Goal: Information Seeking & Learning: Check status

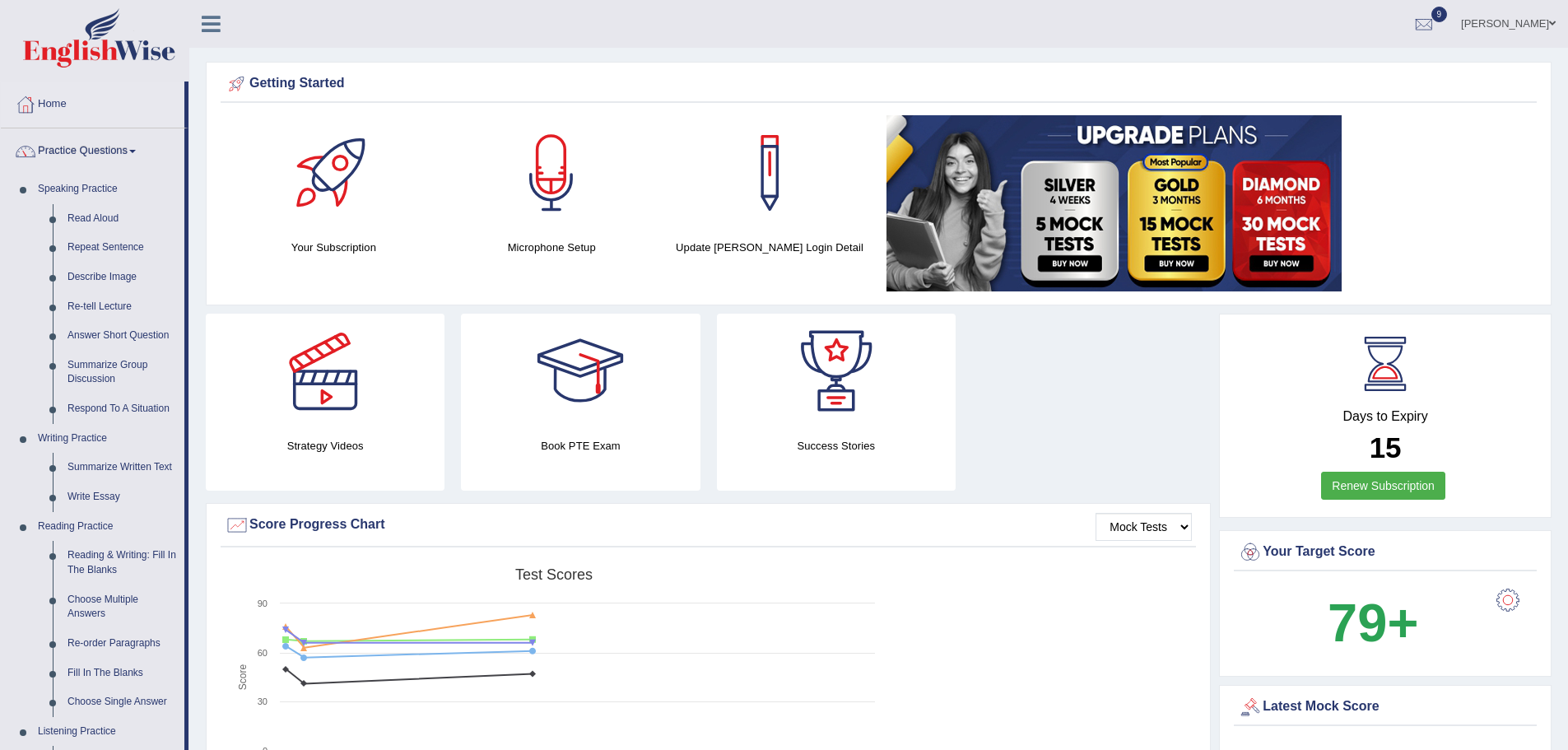
click at [1017, 36] on ul "[PERSON_NAME] Toggle navigation Username: rohini_yalakkishettar Access Type: On…" at bounding box center [1086, 23] width 966 height 47
click at [528, 35] on div "[PERSON_NAME] Toggle navigation Username: rohini_yalakkishettar Access Type: On…" at bounding box center [879, 24] width 1379 height 48
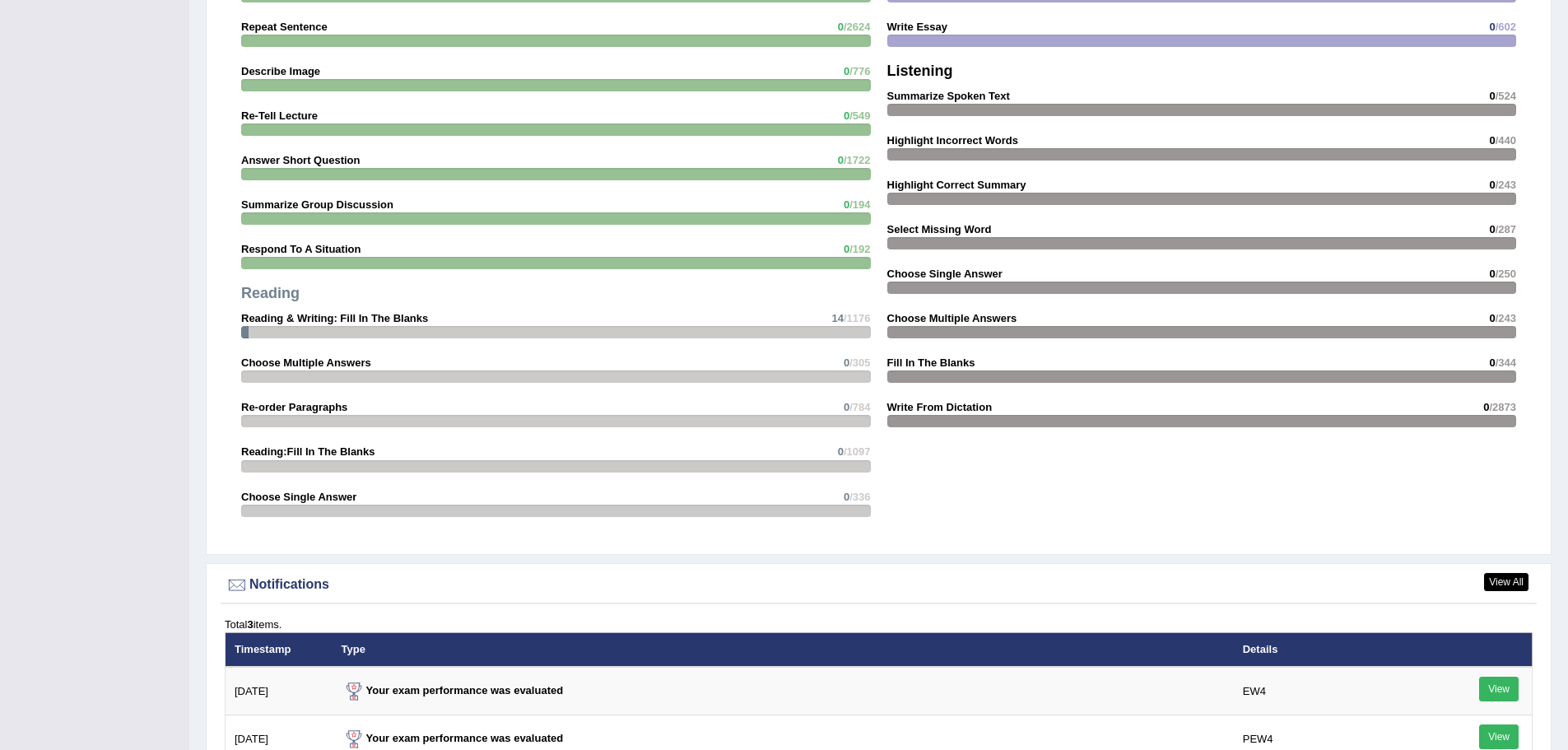
scroll to position [2103, 0]
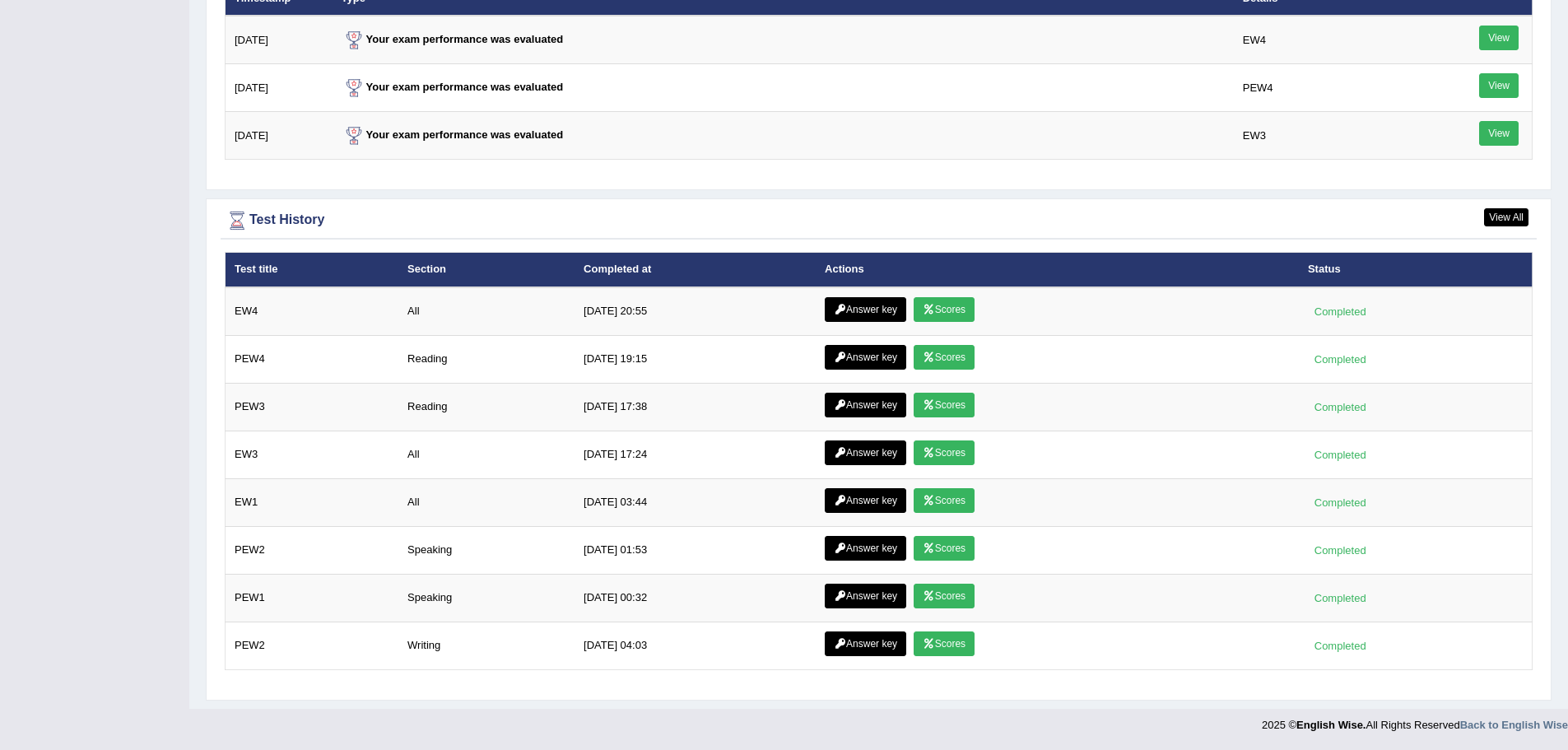
click at [976, 215] on div "Test History" at bounding box center [879, 221] width 1308 height 25
click at [997, 214] on div "Test History" at bounding box center [879, 221] width 1308 height 25
click at [926, 673] on div "Test title Section Completed at Actions Status EW4 All [DATE] 20:55 Answer key …" at bounding box center [879, 471] width 1316 height 439
click at [905, 734] on footer "2025 © English Wise. All Rights Reserved Back to English Wise" at bounding box center [784, 729] width 1568 height 41
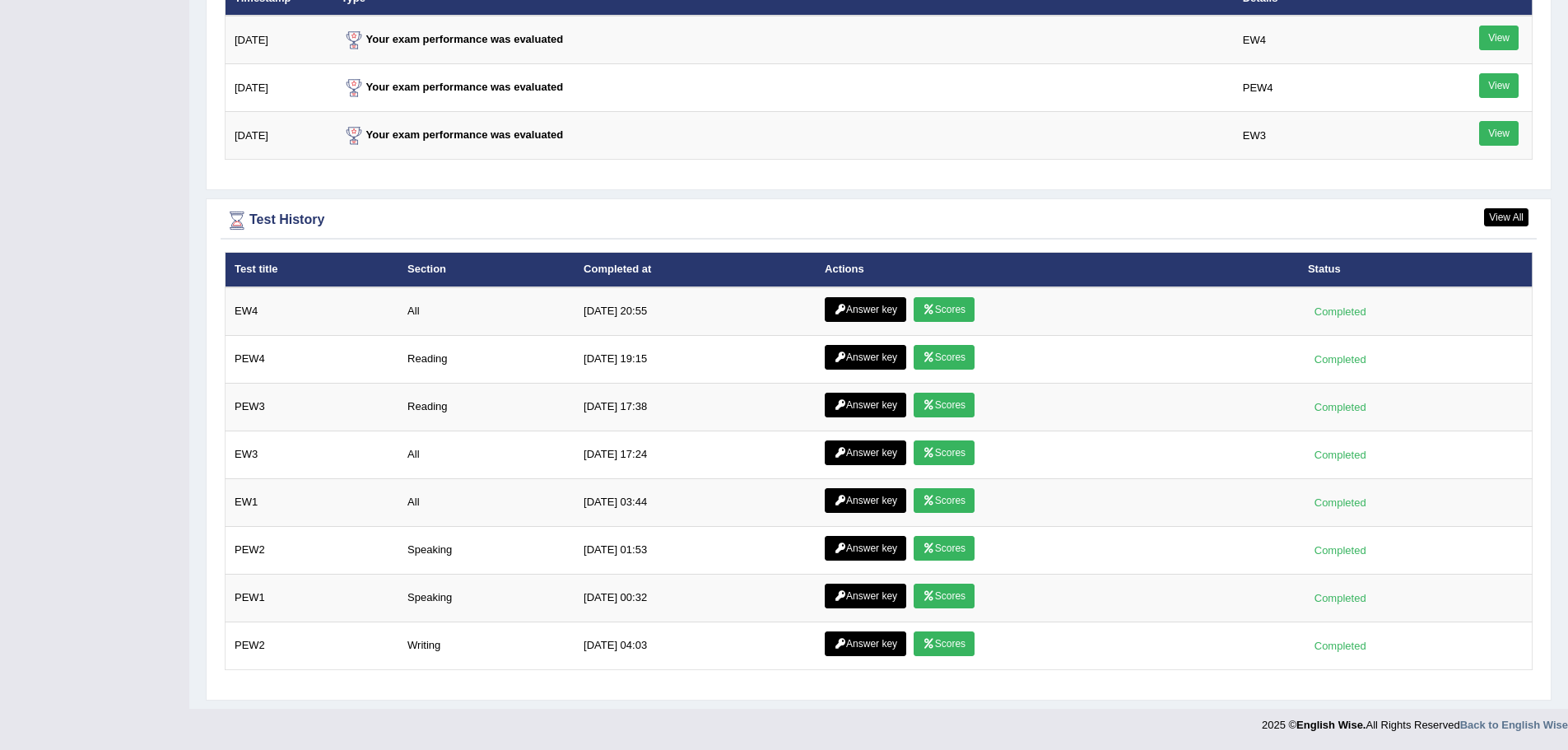
click at [905, 734] on footer "2025 © English Wise. All Rights Reserved Back to English Wise" at bounding box center [784, 729] width 1568 height 41
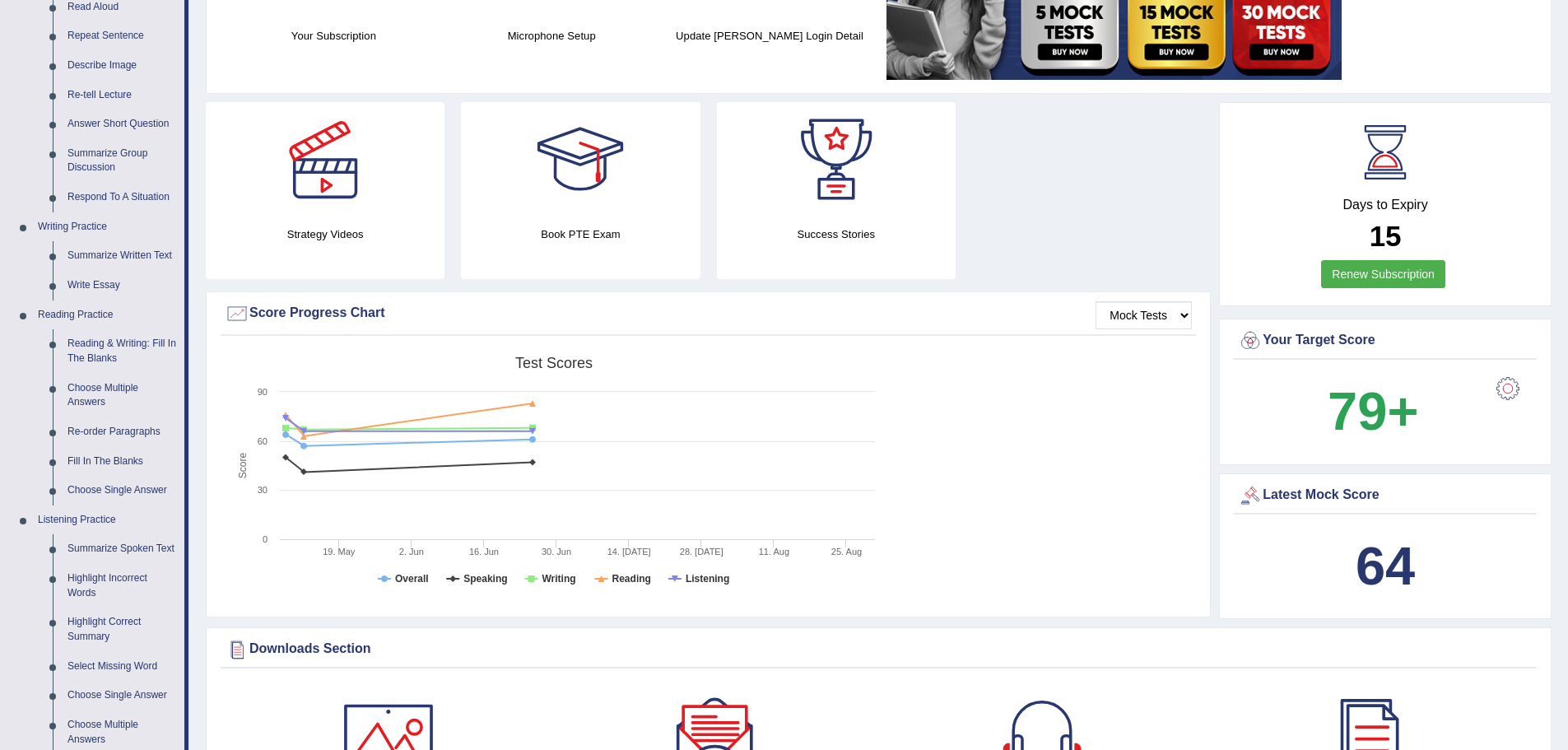
scroll to position [0, 0]
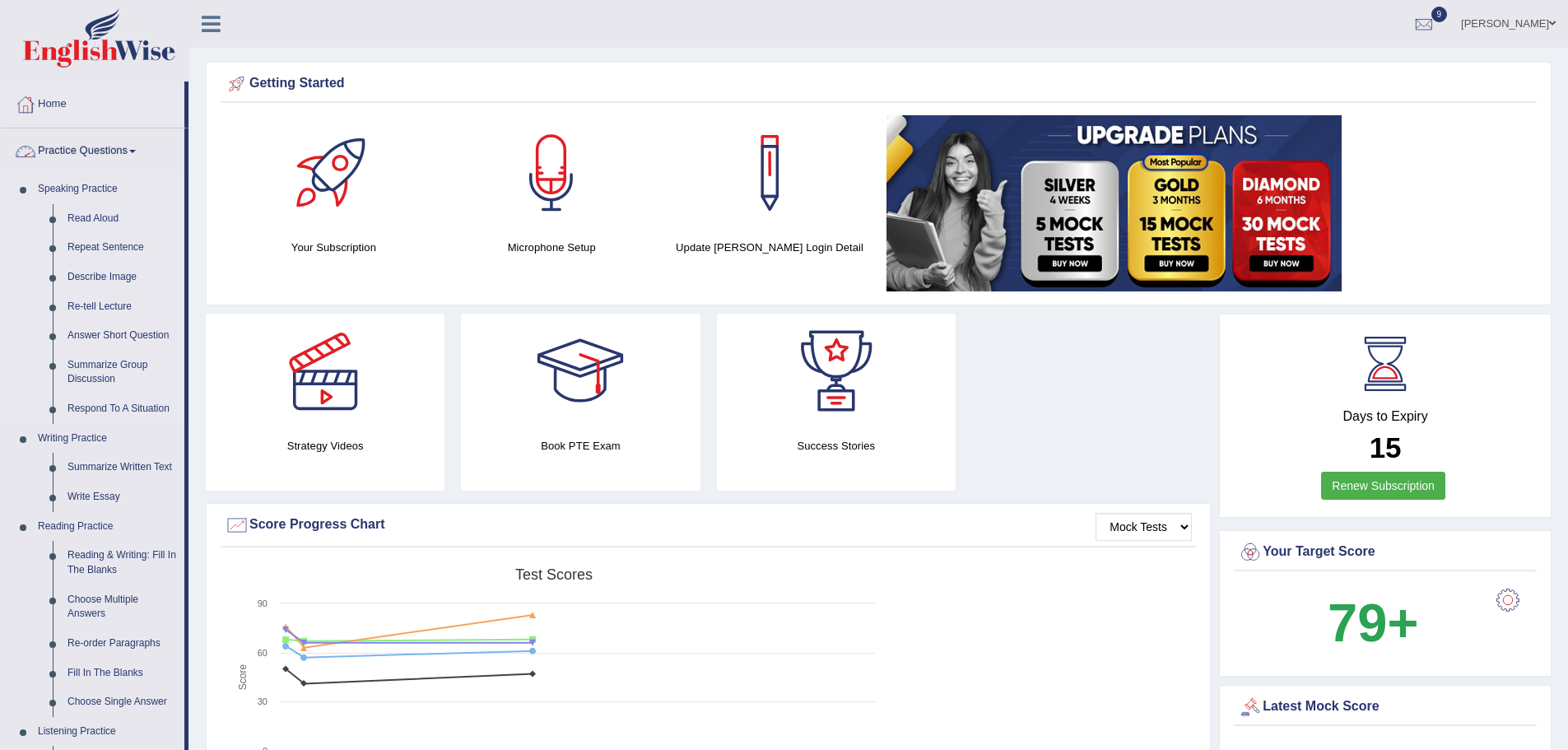
click at [83, 187] on link "Speaking Practice" at bounding box center [108, 190] width 154 height 30
click at [86, 149] on link "Practice Questions" at bounding box center [93, 149] width 184 height 41
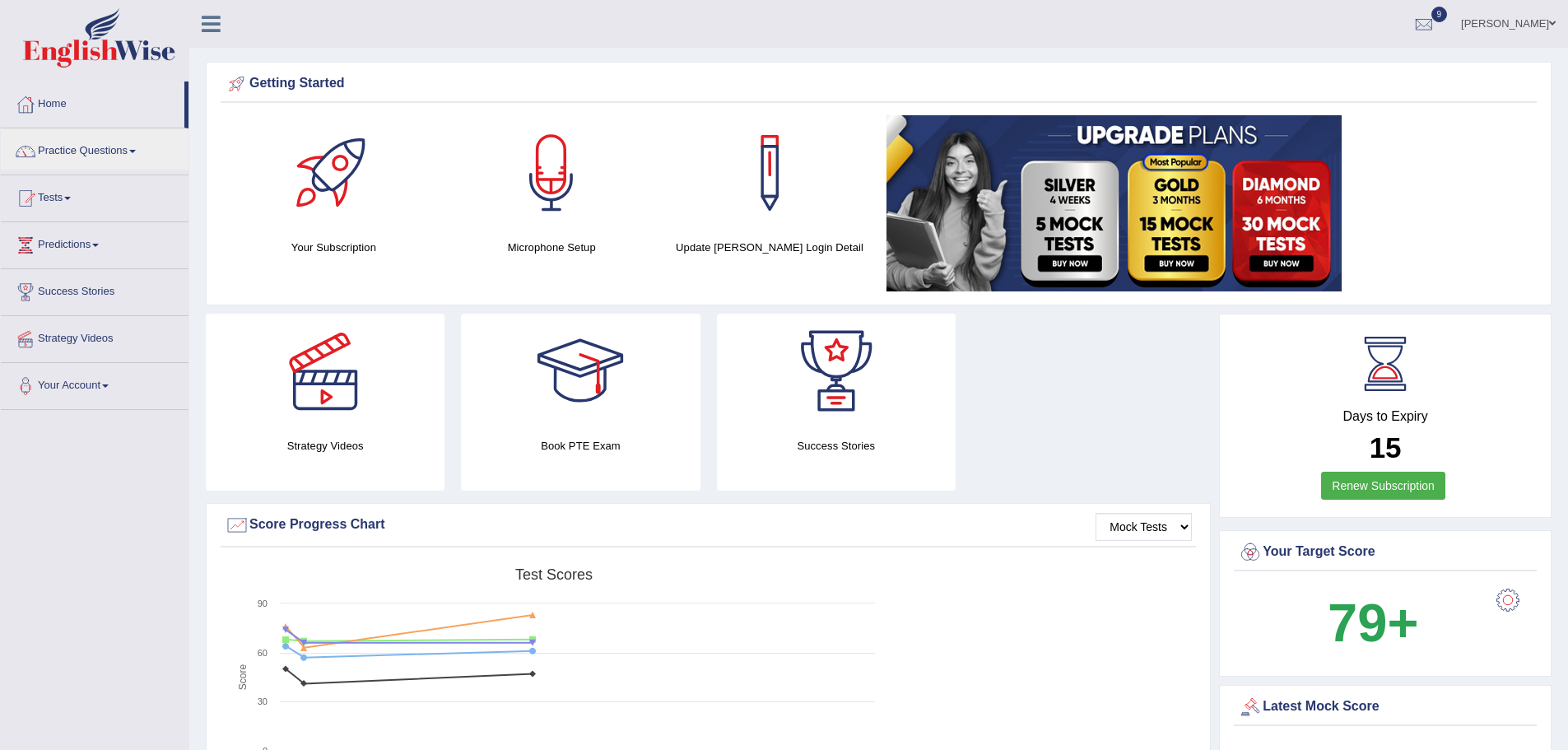
drag, startPoint x: 185, startPoint y: 115, endPoint x: 200, endPoint y: 466, distance: 351.3
drag, startPoint x: 187, startPoint y: 97, endPoint x: 192, endPoint y: 246, distance: 149.1
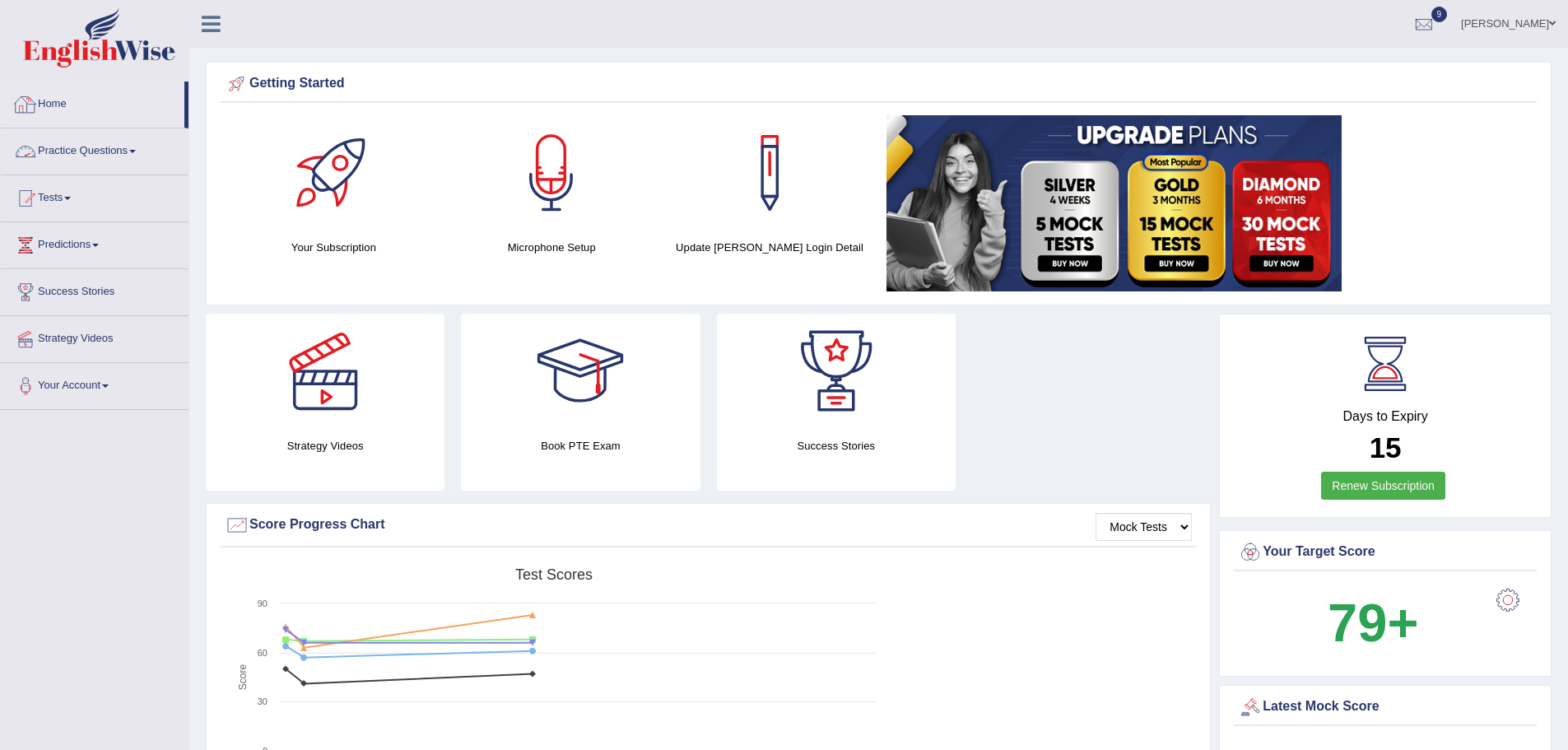
click at [82, 149] on link "Practice Questions" at bounding box center [95, 149] width 188 height 41
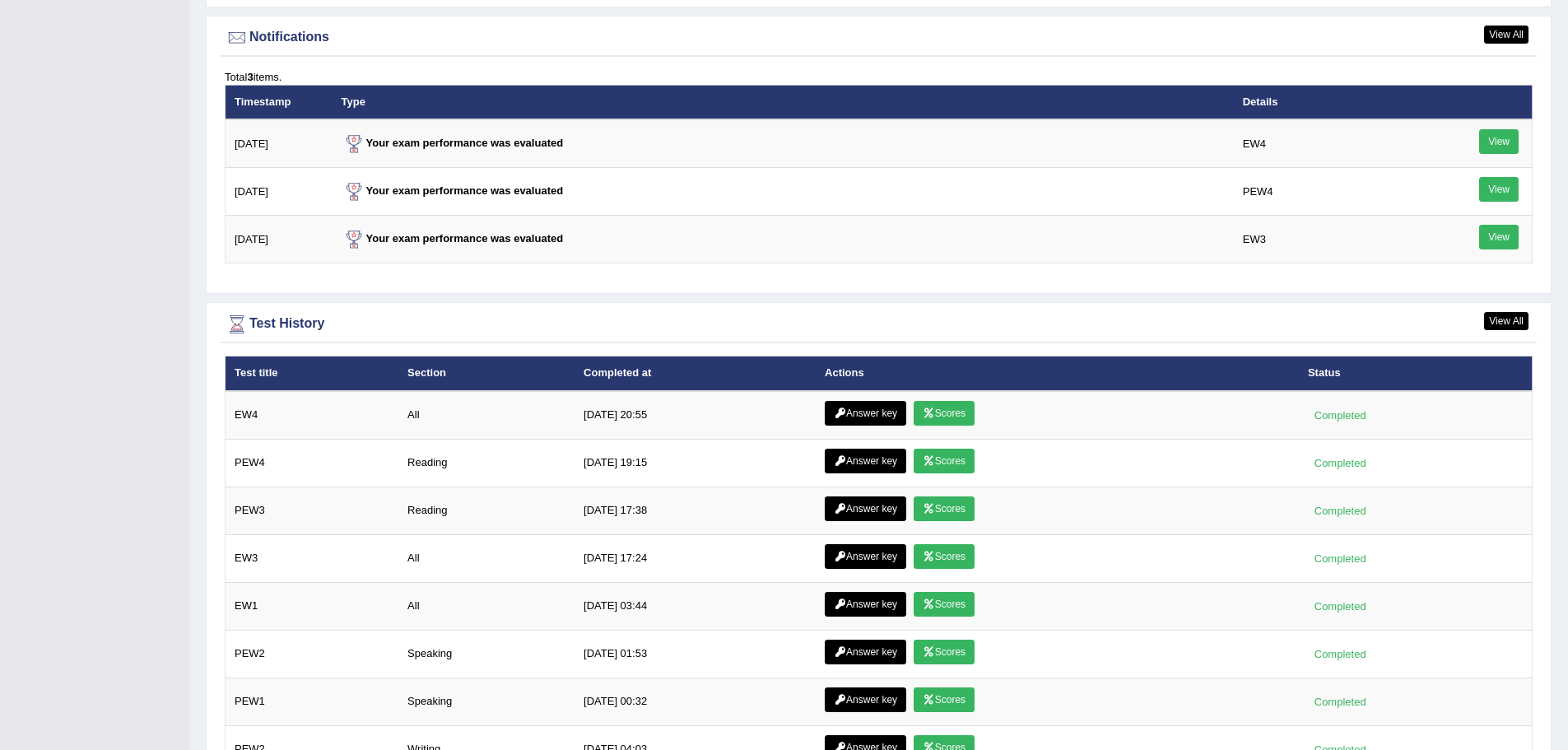
scroll to position [2103, 0]
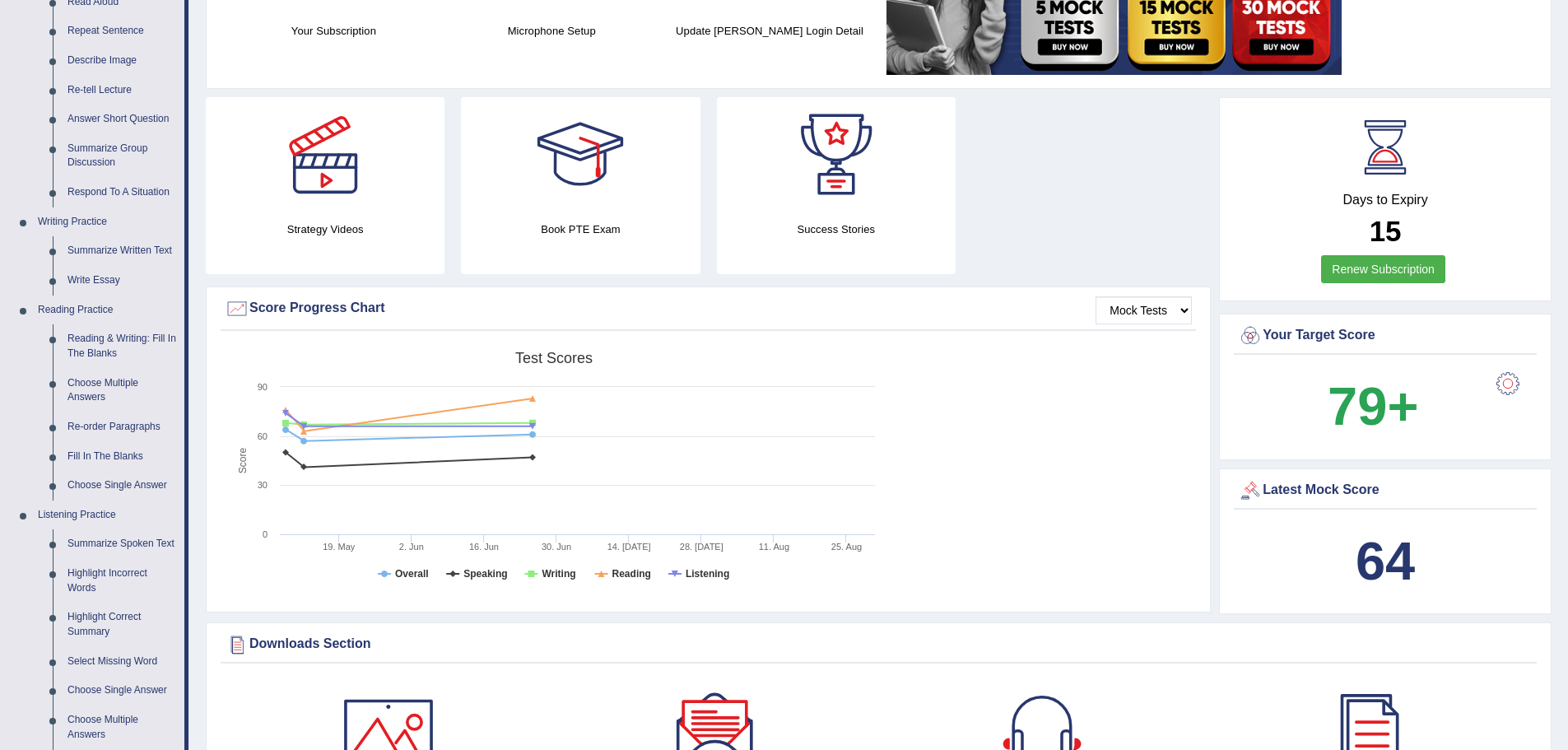
scroll to position [0, 0]
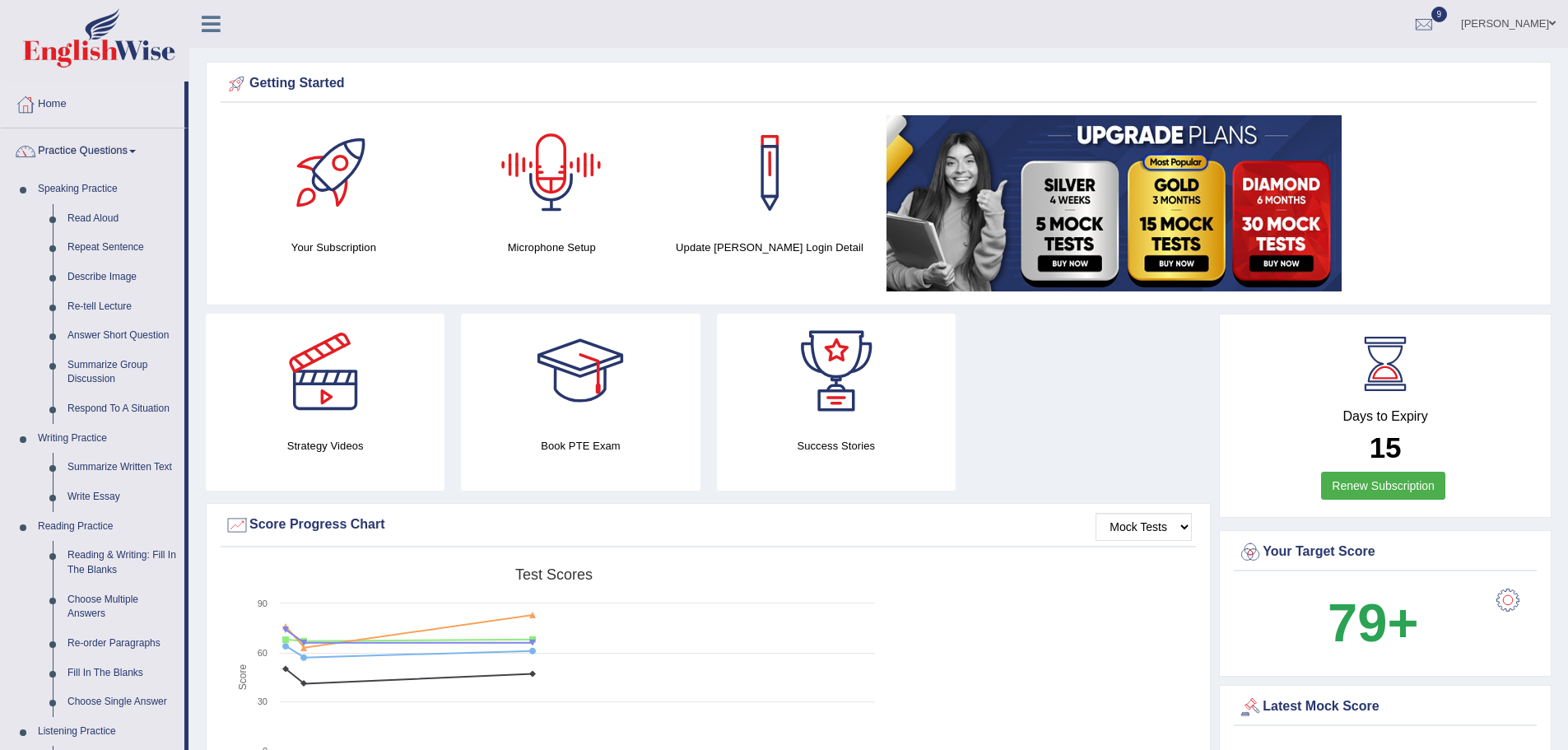
click at [632, 35] on ul "[PERSON_NAME] Toggle navigation Username: rohini_yalakkishettar Access Type: On…" at bounding box center [1086, 23] width 966 height 47
click at [577, 29] on div "[PERSON_NAME] Toggle navigation Username: rohini_yalakkishettar Access Type: On…" at bounding box center [879, 24] width 1379 height 48
